Goal: Information Seeking & Learning: Understand process/instructions

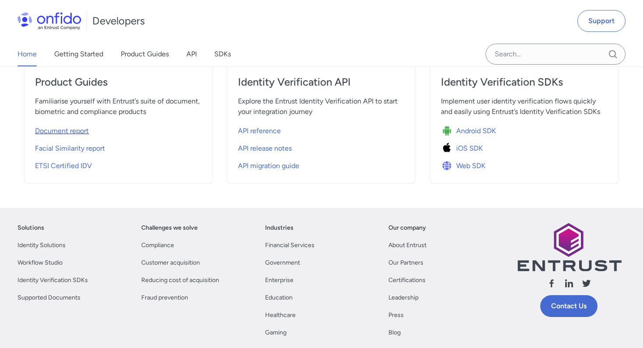
click at [83, 132] on span "Document report" at bounding box center [62, 131] width 54 height 10
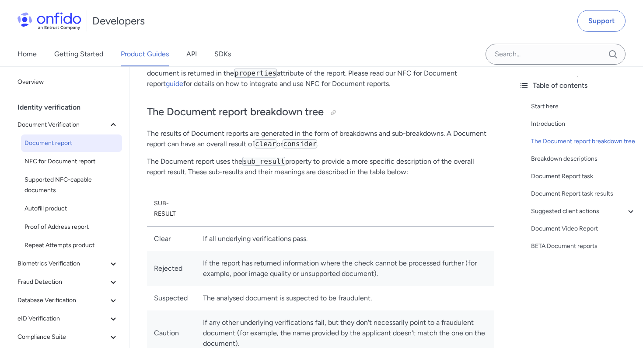
scroll to position [326, 0]
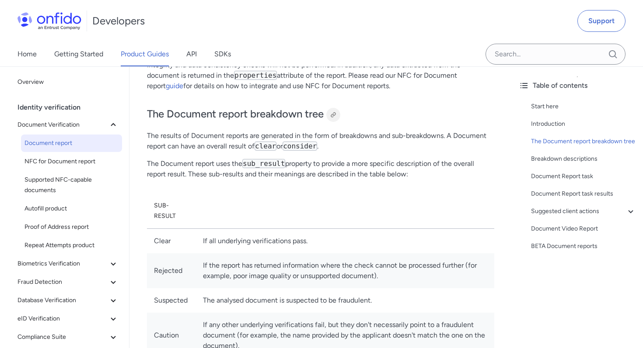
click at [333, 115] on div at bounding box center [333, 114] width 7 height 7
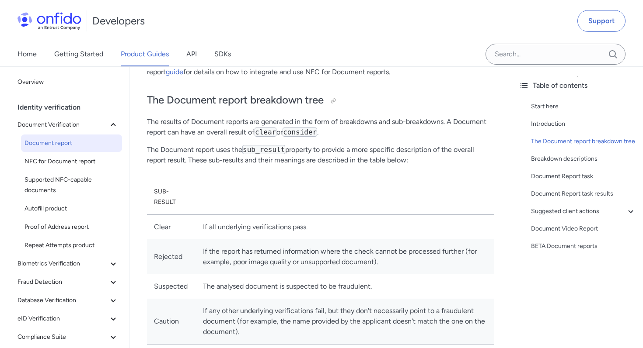
scroll to position [343, 0]
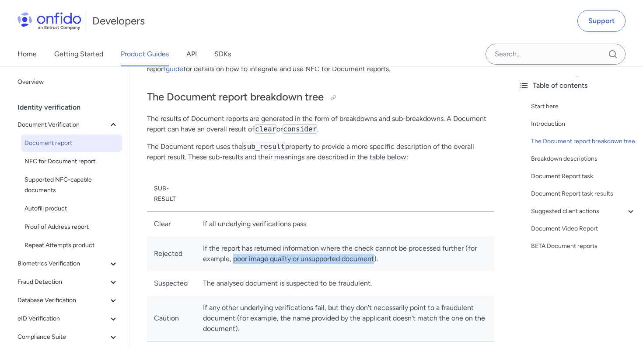
drag, startPoint x: 374, startPoint y: 260, endPoint x: 232, endPoint y: 263, distance: 142.6
click at [232, 263] on td "If the report has returned information where the check cannot be processed furt…" at bounding box center [345, 254] width 298 height 35
copy td "poor image quality or unsupported document"
click at [334, 96] on div at bounding box center [333, 97] width 7 height 7
click at [339, 96] on div at bounding box center [333, 98] width 14 height 14
